Goal: Check status: Check status

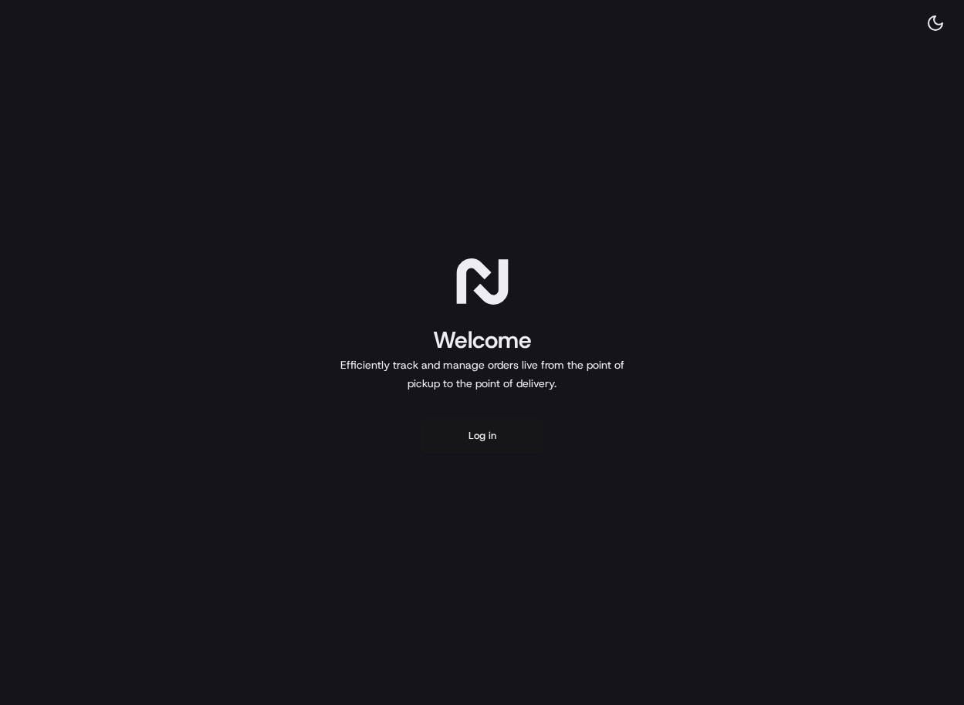
click at [475, 438] on button "Log in" at bounding box center [482, 435] width 123 height 37
